Goal: Task Accomplishment & Management: Use online tool/utility

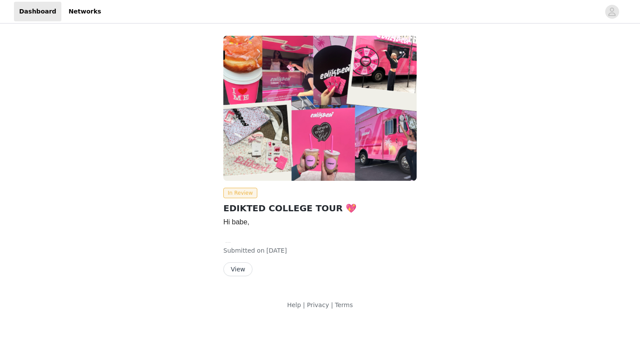
click at [242, 269] on button "View" at bounding box center [237, 269] width 29 height 14
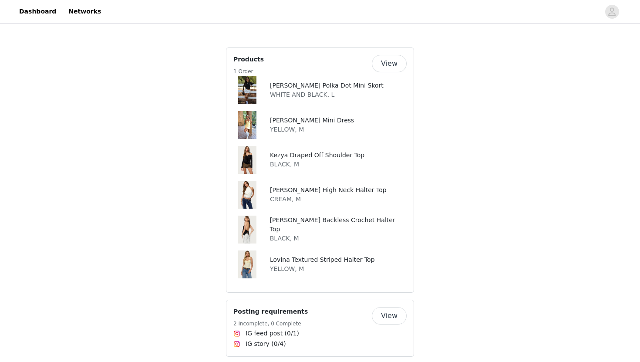
scroll to position [425, 0]
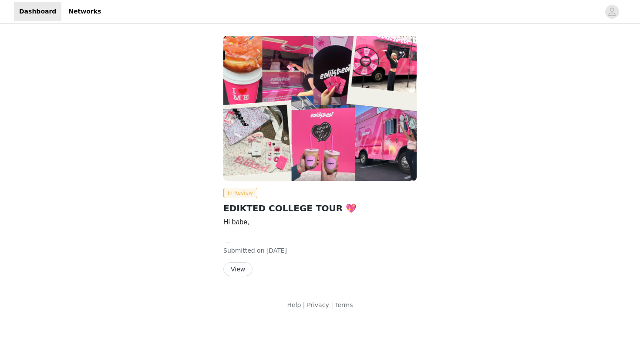
click at [234, 272] on button "View" at bounding box center [237, 269] width 29 height 14
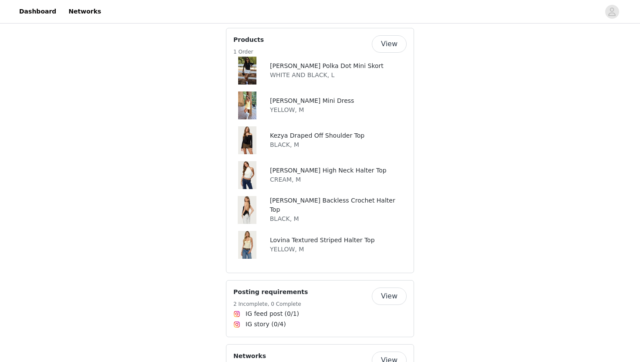
scroll to position [453, 0]
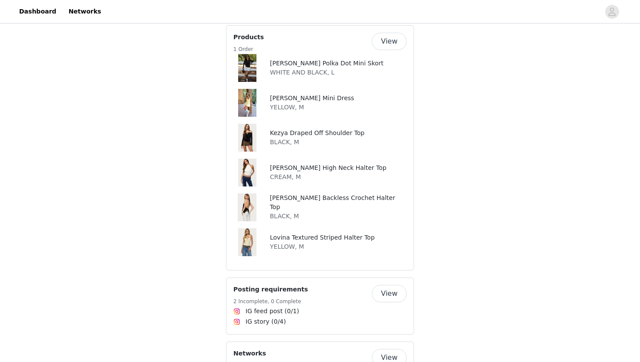
click at [387, 47] on button "View" at bounding box center [389, 41] width 35 height 17
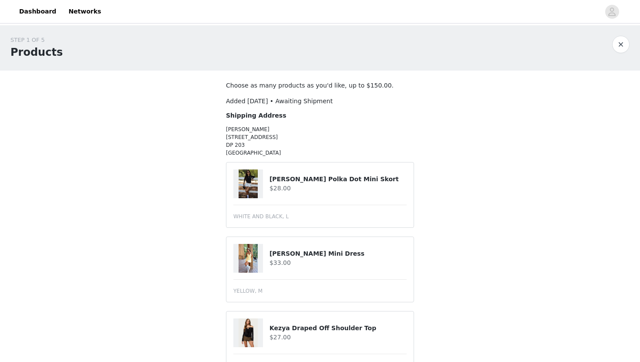
click at [249, 181] on img at bounding box center [247, 183] width 19 height 29
click at [305, 180] on h4 "[PERSON_NAME] Polka Dot Mini Skort" at bounding box center [337, 179] width 137 height 9
